Goal: Find specific page/section: Find specific page/section

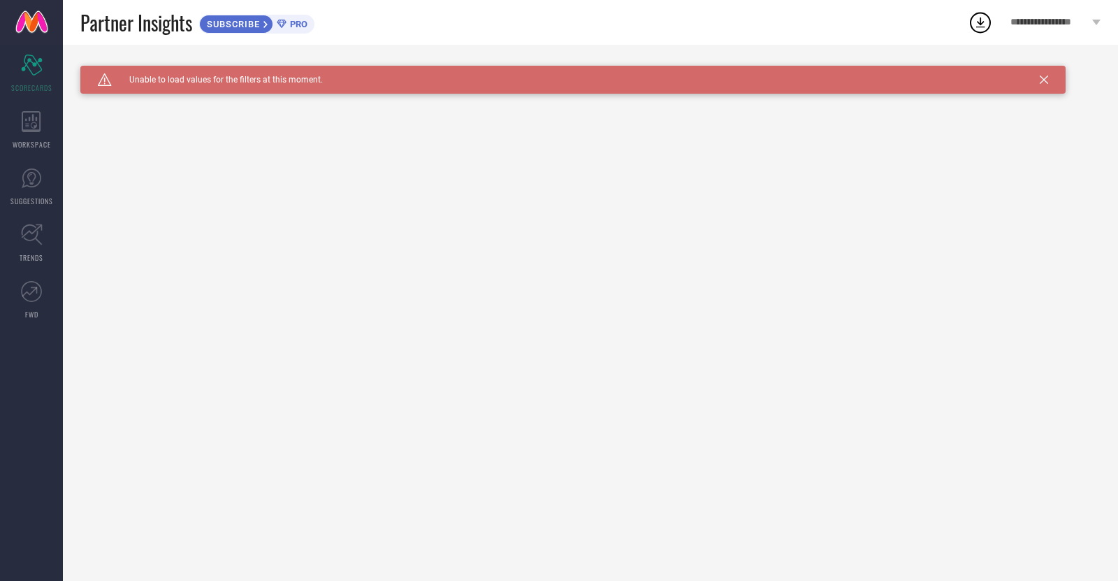
click at [1044, 78] on icon at bounding box center [1044, 79] width 8 height 8
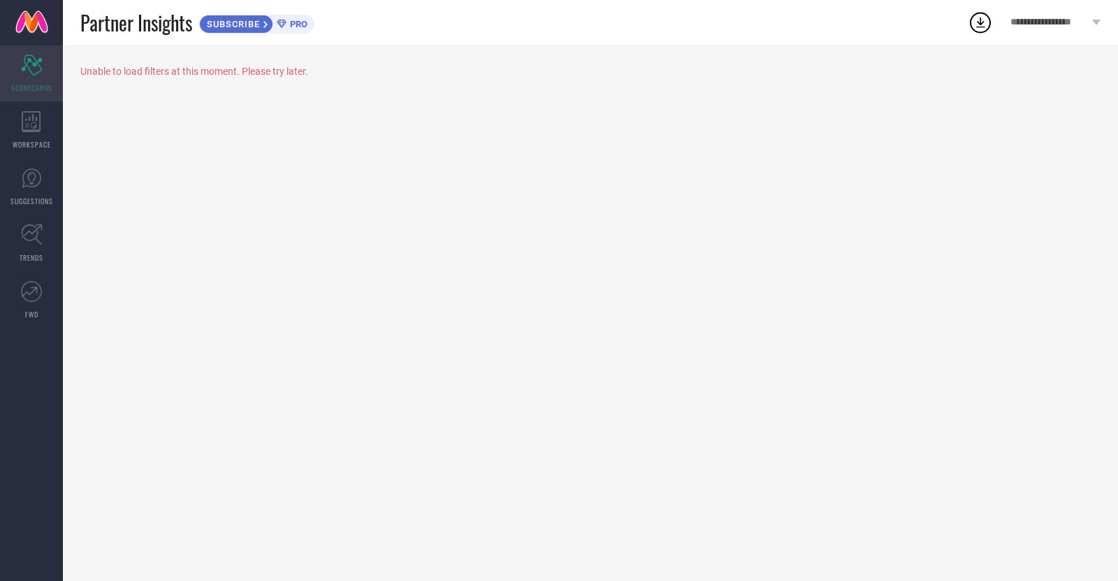
click at [22, 79] on div "Scorecard SCORECARDS" at bounding box center [31, 73] width 63 height 56
click at [24, 115] on icon at bounding box center [32, 121] width 20 height 21
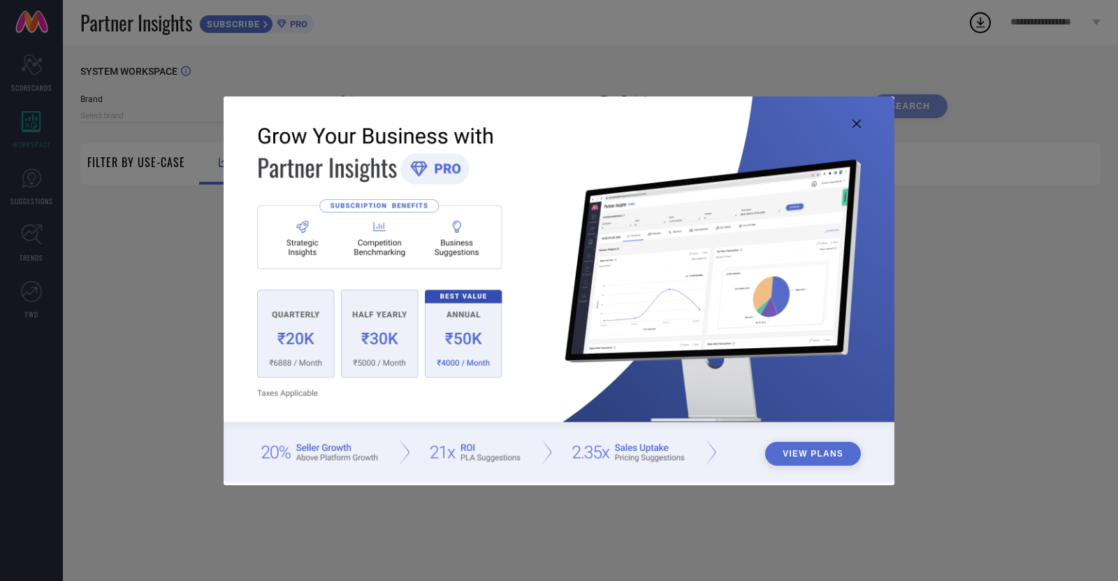
type input "1 STOP FASHION"
type input "All"
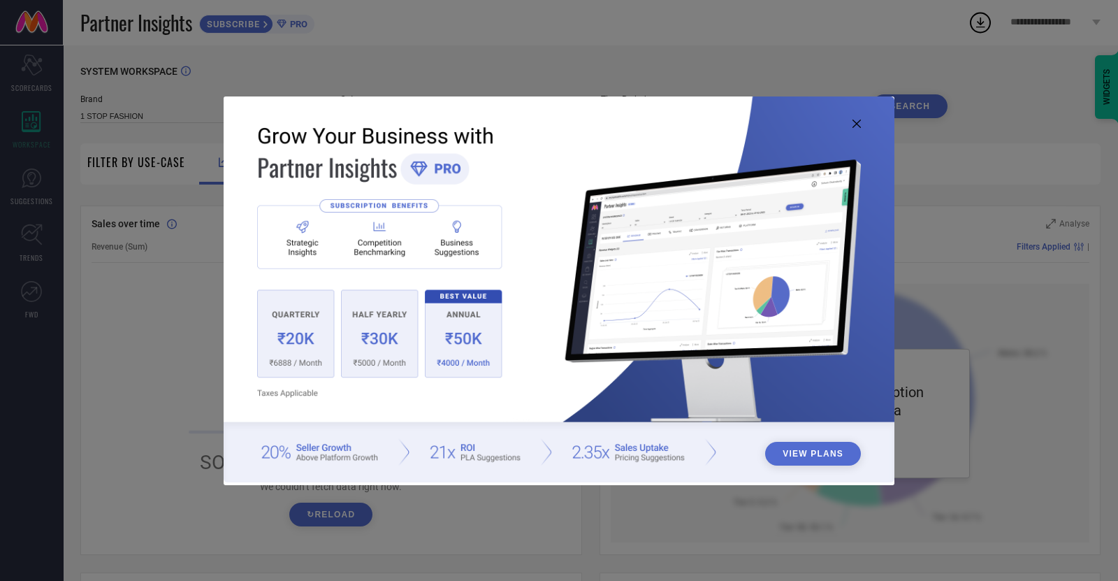
click at [853, 122] on icon at bounding box center [856, 123] width 8 height 8
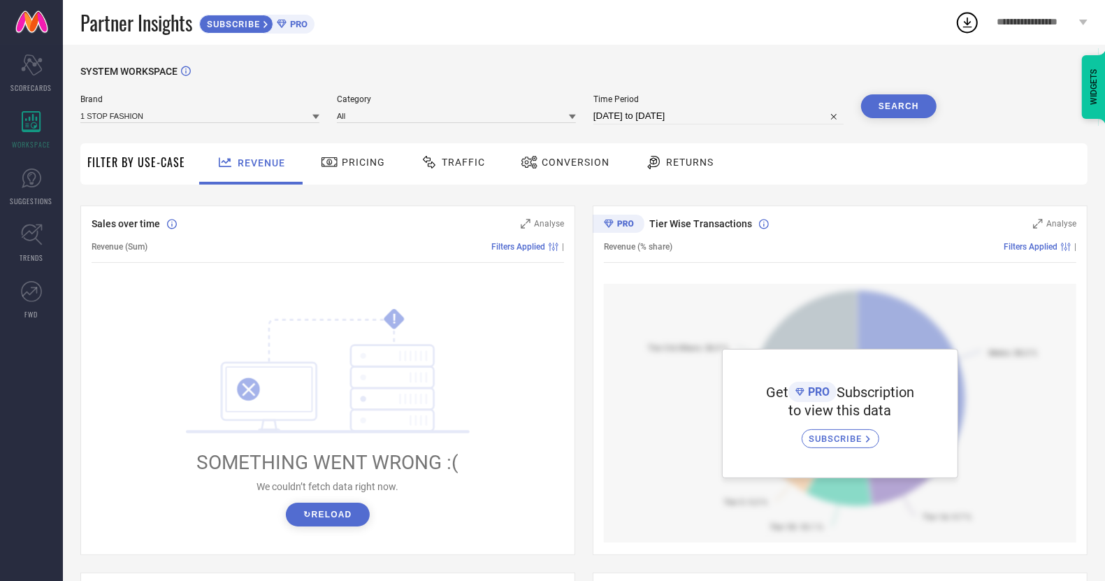
click at [313, 117] on icon at bounding box center [315, 116] width 7 height 7
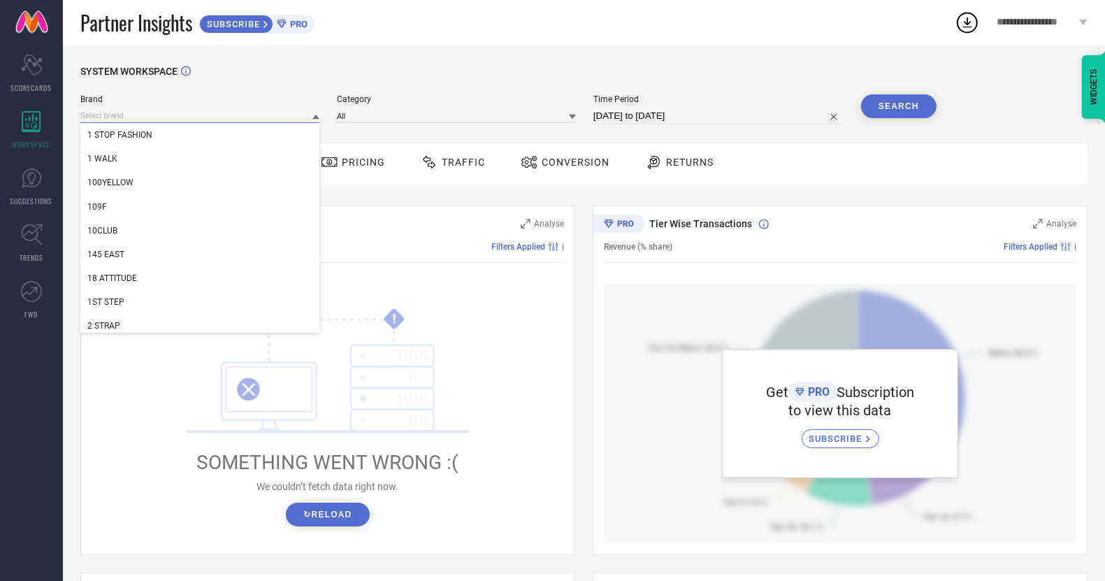
click at [228, 119] on input at bounding box center [199, 115] width 239 height 15
type input "ca"
click at [207, 138] on div "CAI" at bounding box center [199, 135] width 239 height 24
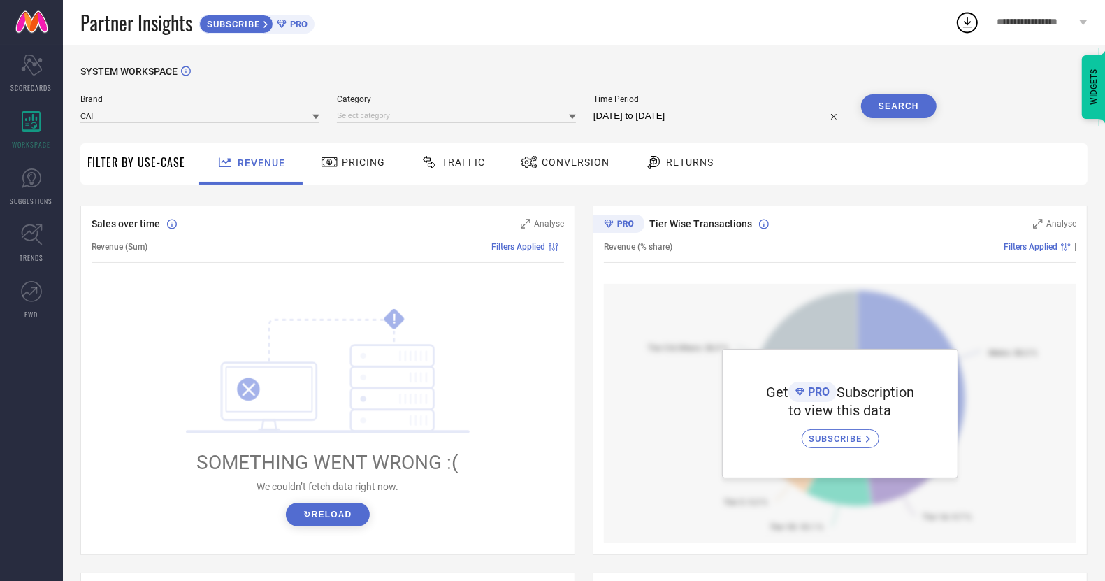
click at [576, 122] on div at bounding box center [572, 116] width 7 height 13
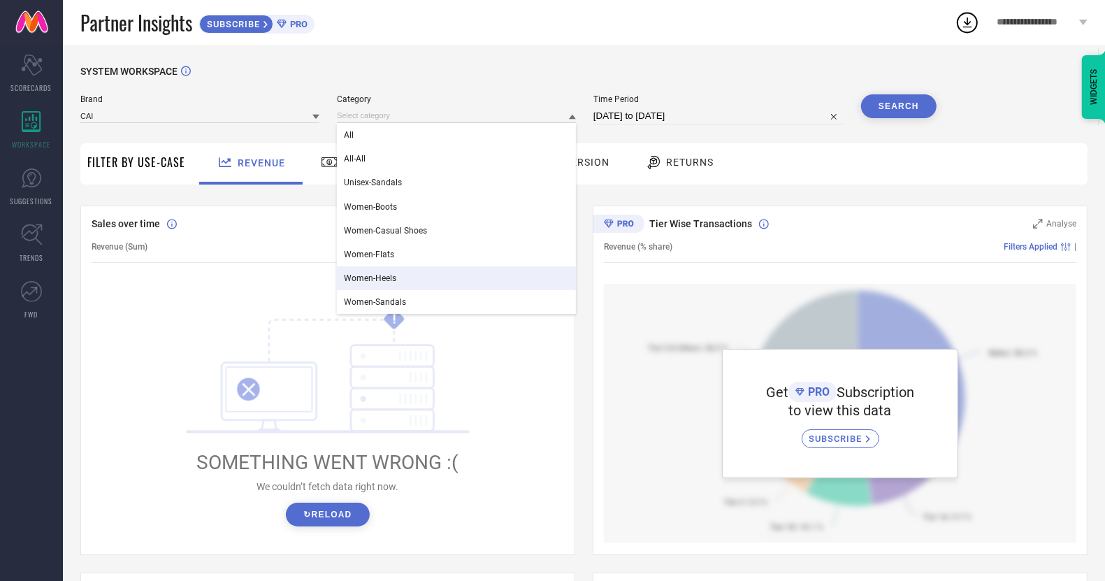
click at [477, 277] on div "Women-Heels" at bounding box center [456, 278] width 239 height 24
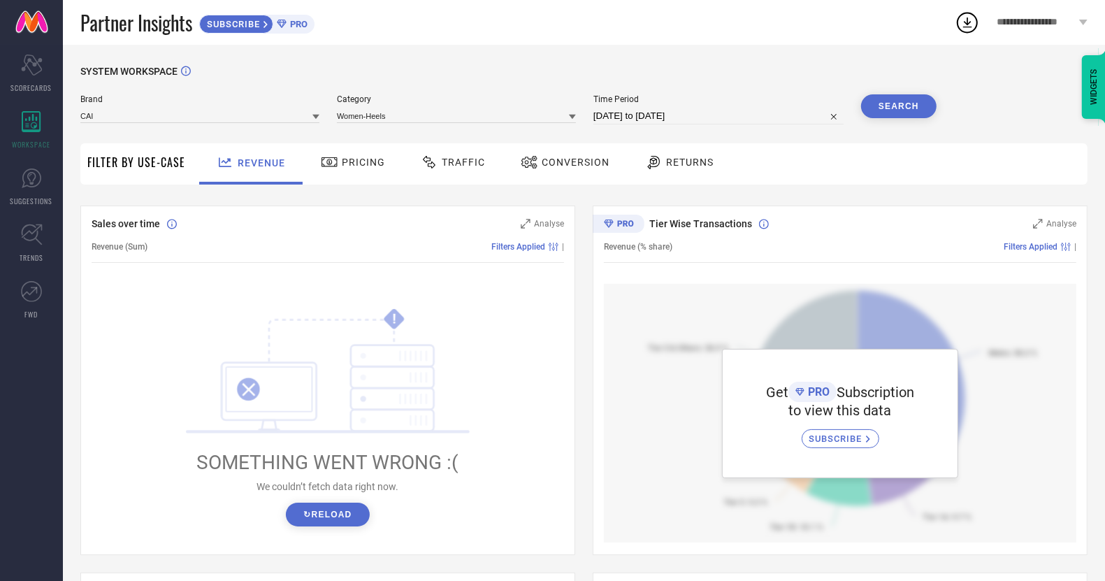
select select "7"
select select "2025"
select select "8"
select select "2025"
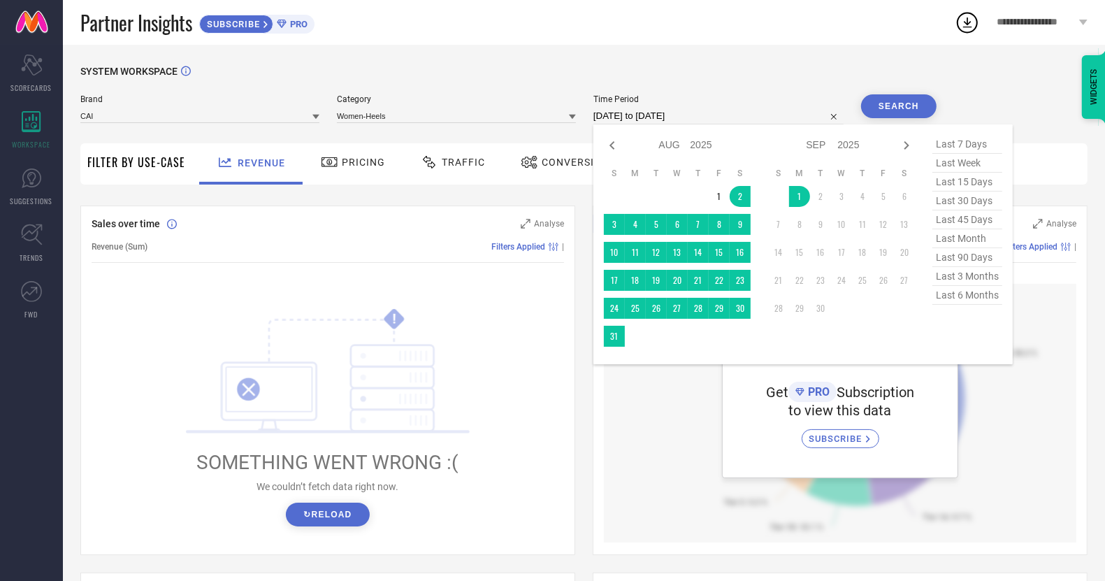
click at [785, 118] on input "[DATE] to [DATE]" at bounding box center [718, 116] width 250 height 17
click at [963, 203] on span "last 30 days" at bounding box center [967, 200] width 70 height 19
type input "[DATE] to [DATE]"
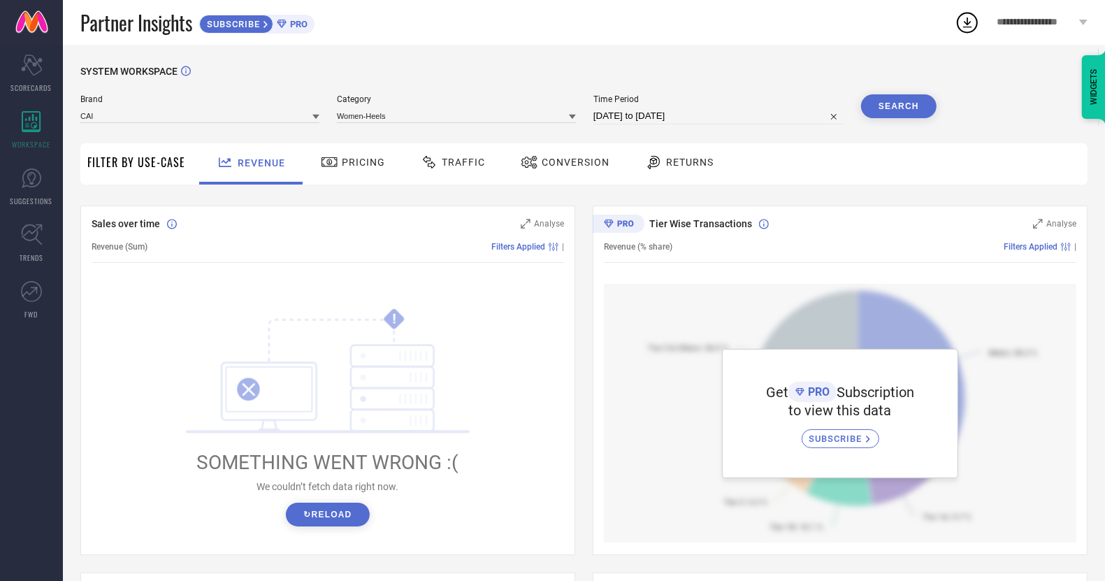
click at [907, 104] on button "Search" at bounding box center [898, 106] width 75 height 24
click at [307, 523] on button "↻ Reload" at bounding box center [327, 514] width 83 height 24
click at [342, 174] on div "Pricing" at bounding box center [352, 162] width 71 height 24
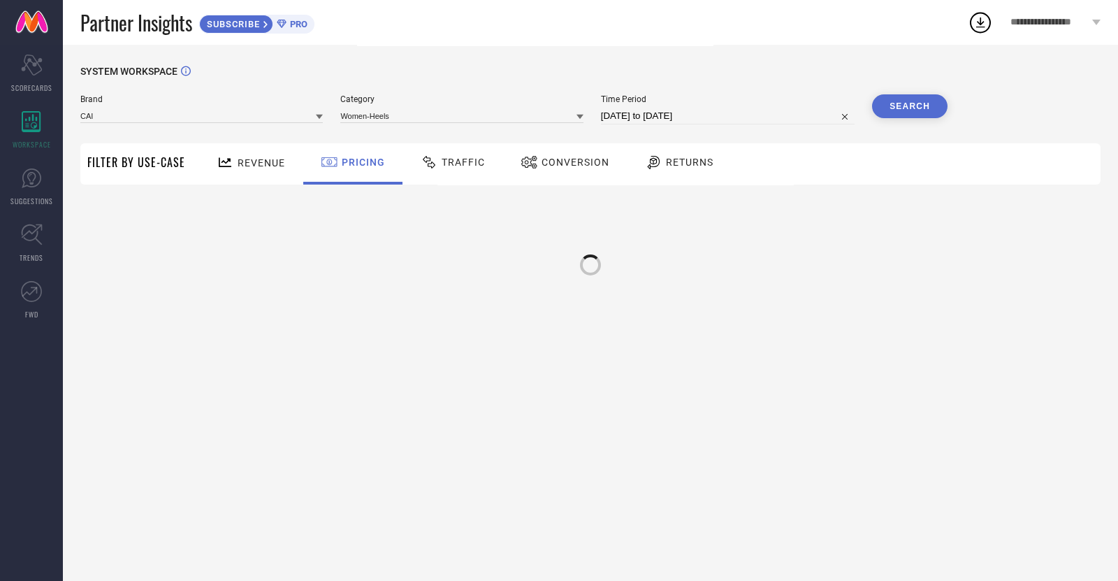
click at [359, 162] on span "Pricing" at bounding box center [363, 161] width 43 height 11
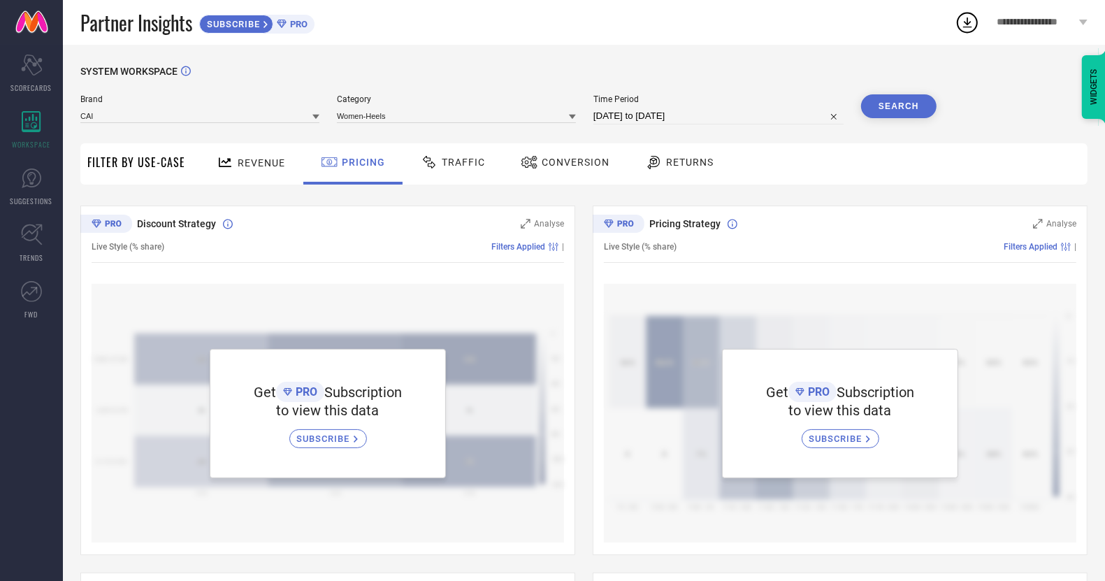
click at [356, 438] on icon at bounding box center [356, 438] width 4 height 7
